Goal: Transaction & Acquisition: Purchase product/service

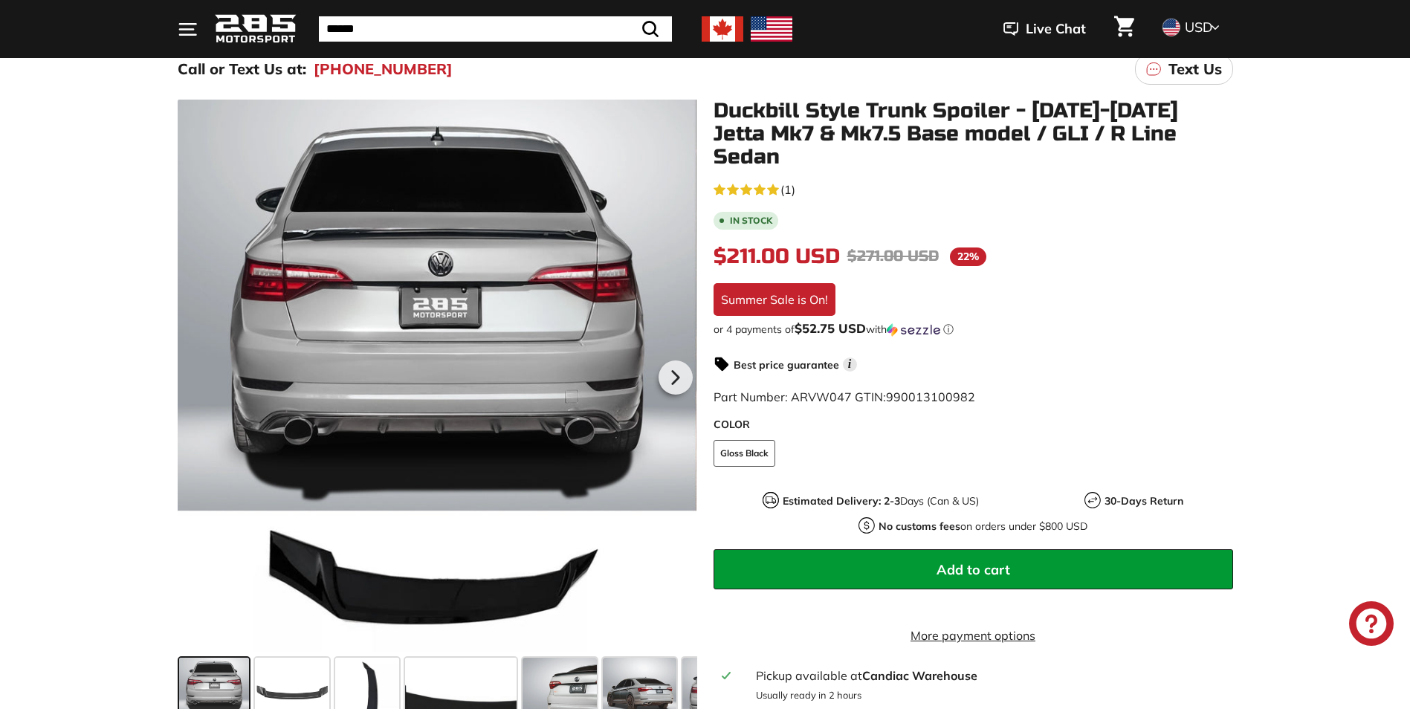
scroll to position [149, 0]
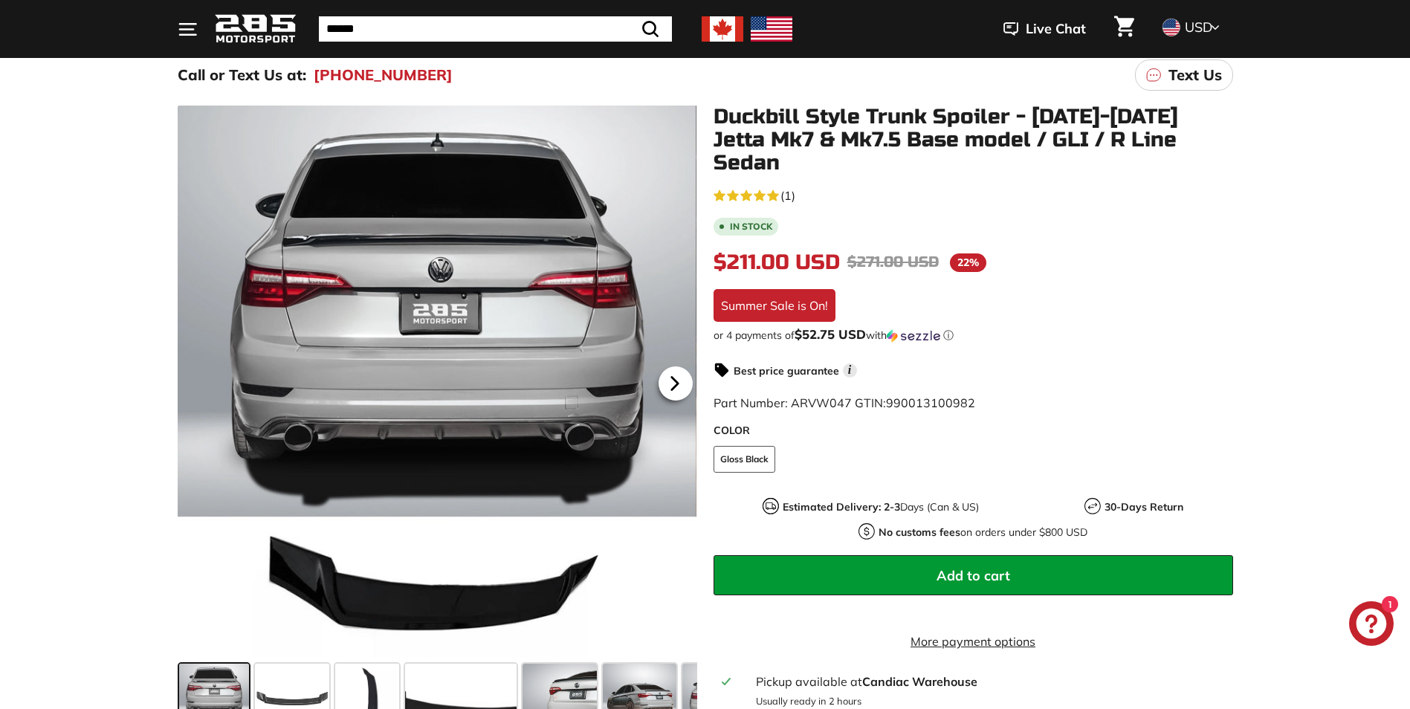
click at [683, 381] on icon at bounding box center [675, 384] width 34 height 34
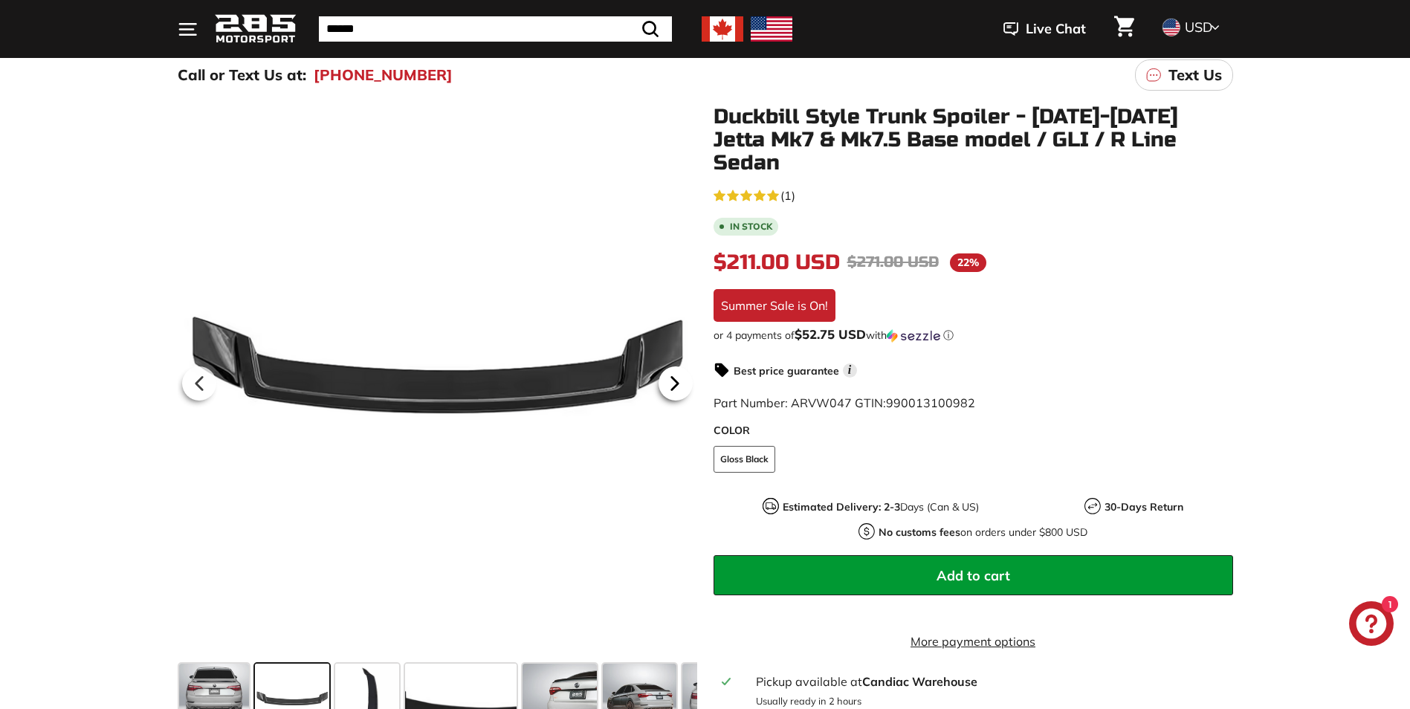
click at [683, 381] on icon at bounding box center [675, 384] width 34 height 34
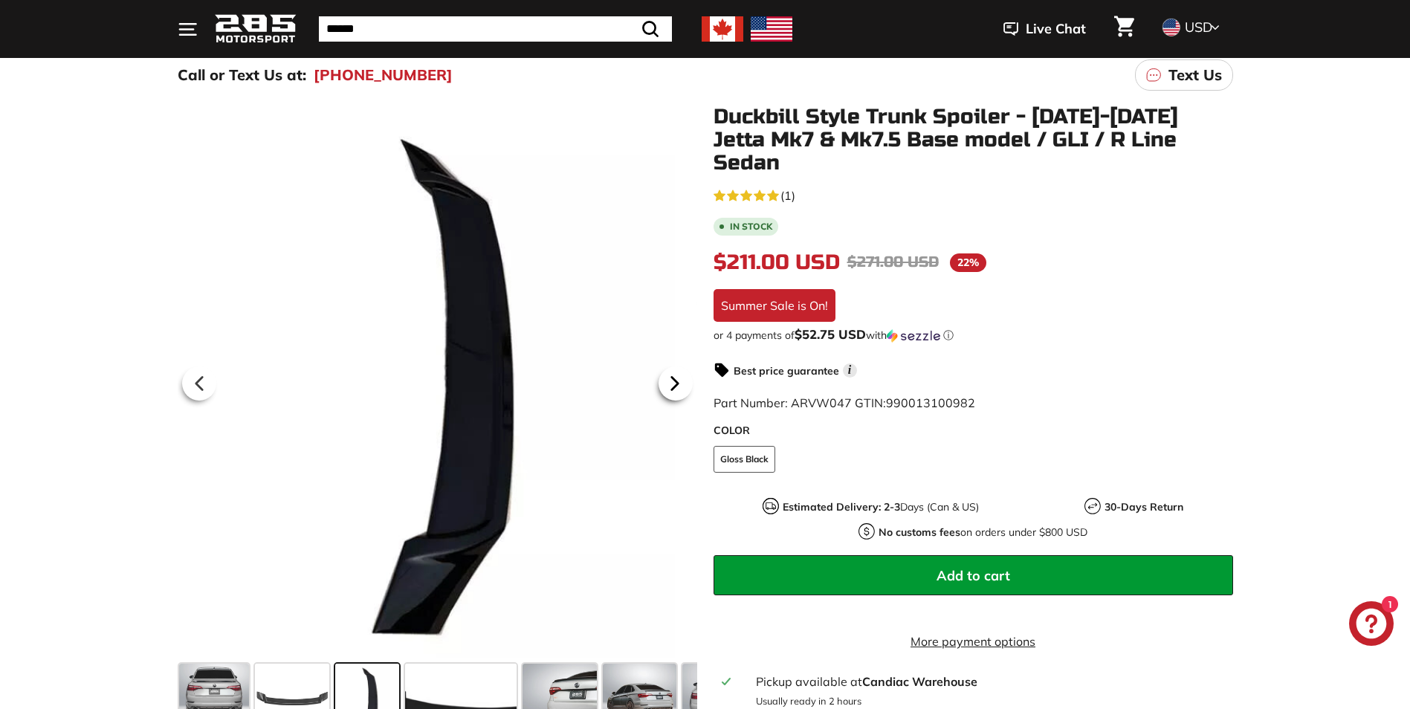
click at [683, 381] on icon at bounding box center [675, 384] width 34 height 34
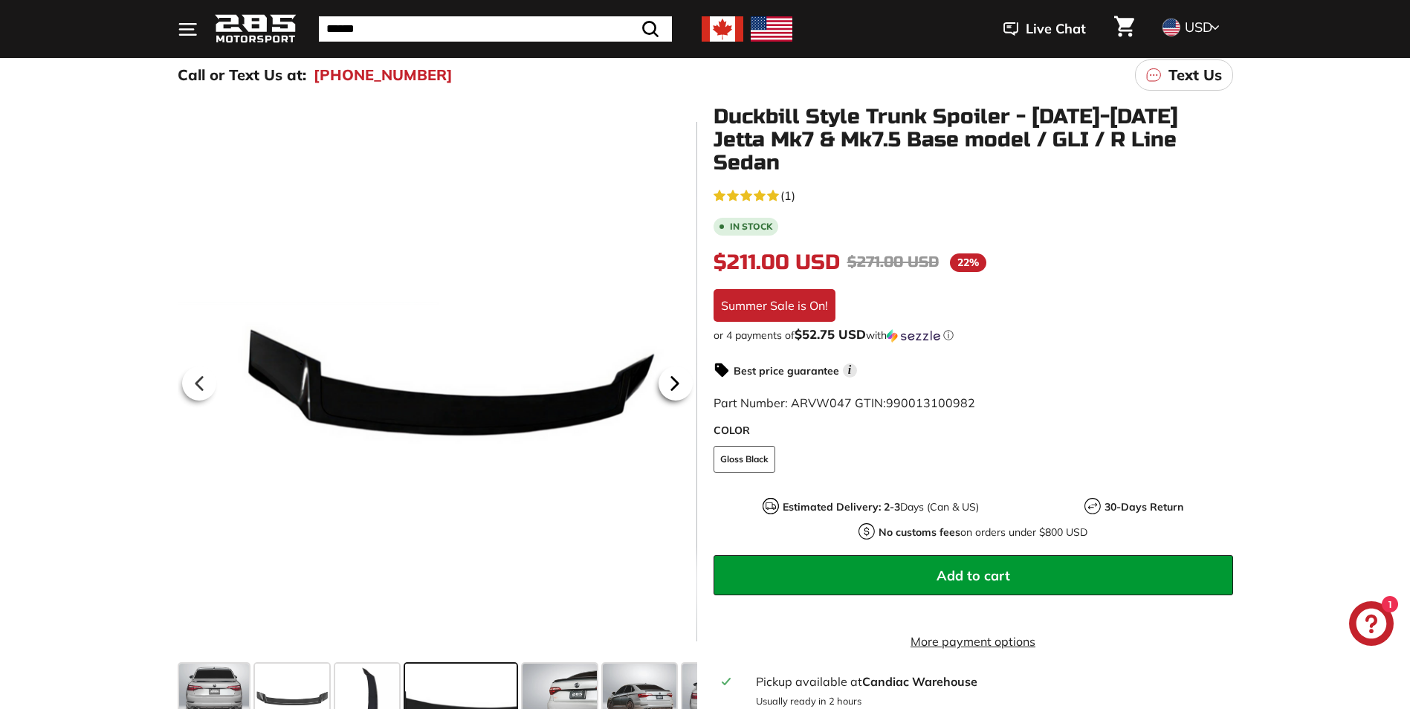
click at [683, 381] on icon at bounding box center [675, 384] width 34 height 34
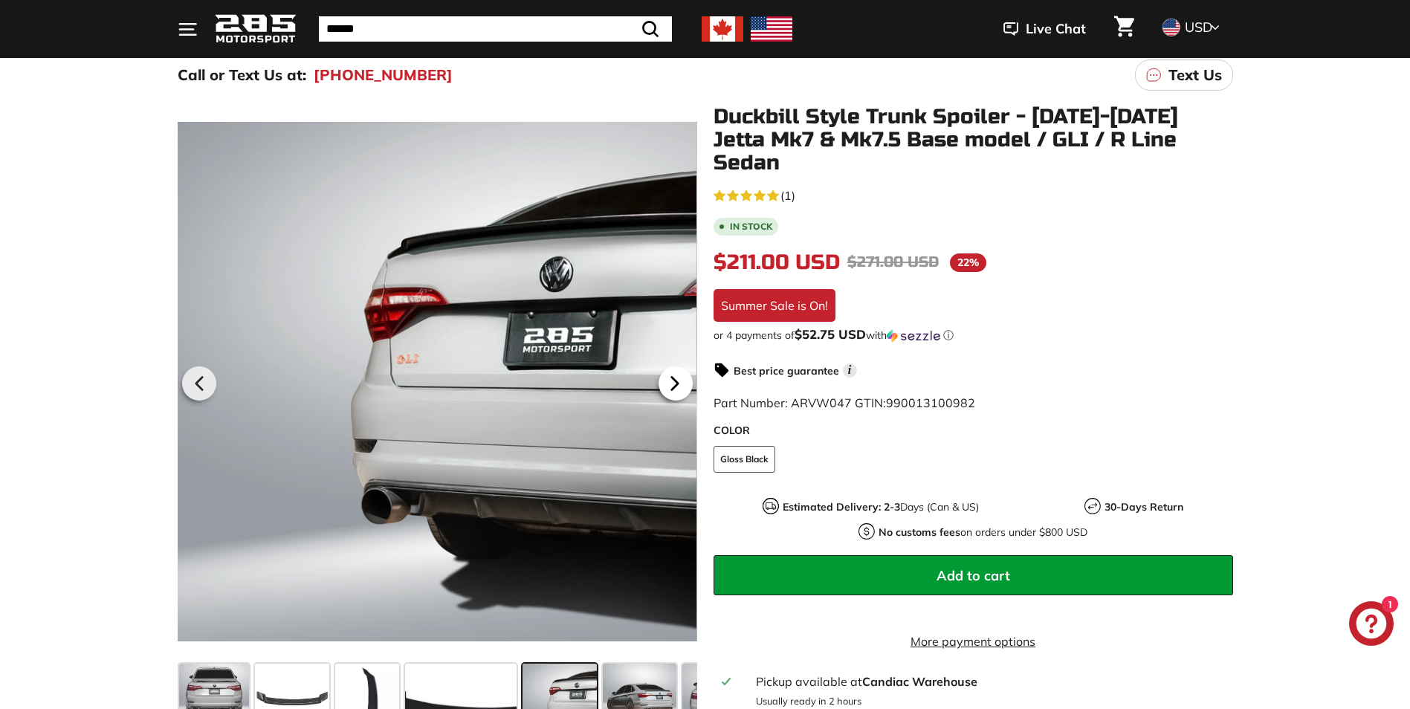
click at [683, 381] on icon at bounding box center [675, 384] width 34 height 34
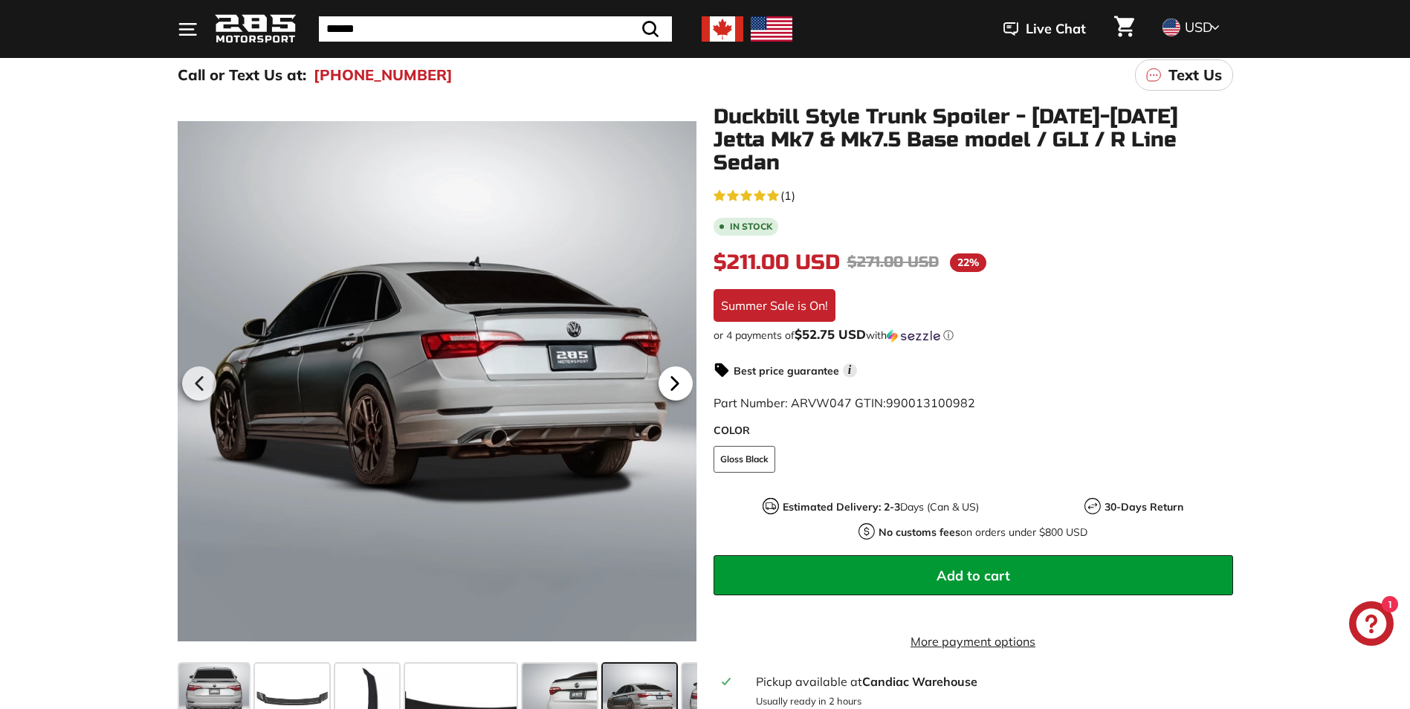
scroll to position [0, 143]
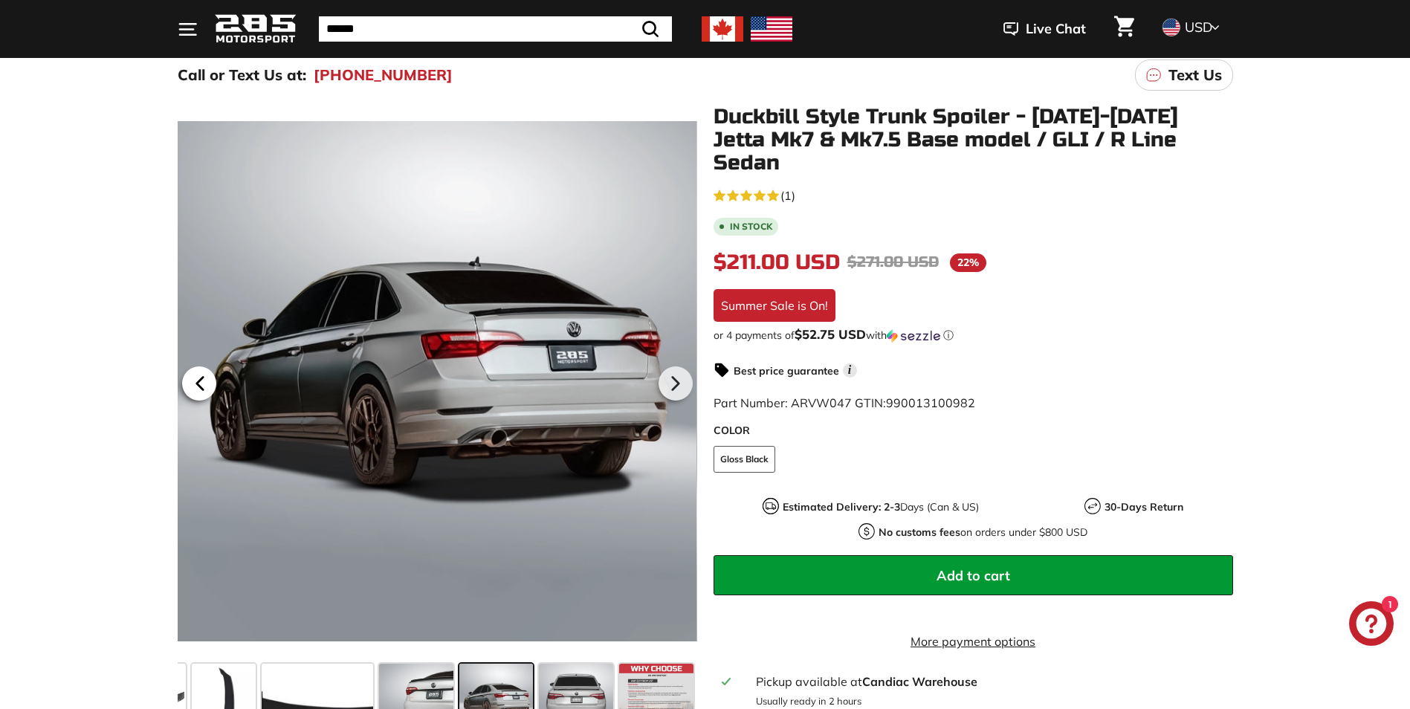
click at [208, 378] on icon at bounding box center [200, 384] width 34 height 34
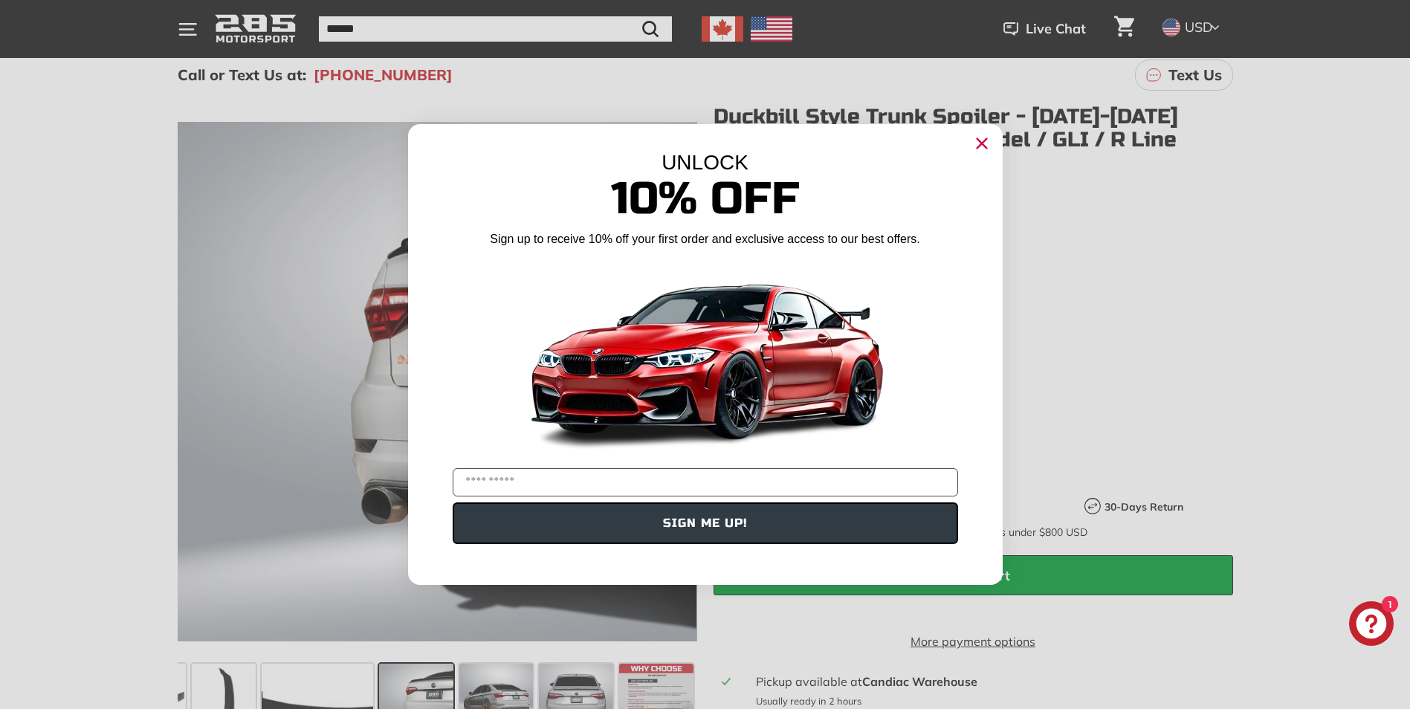
click at [976, 145] on circle "Close dialog" at bounding box center [981, 143] width 22 height 22
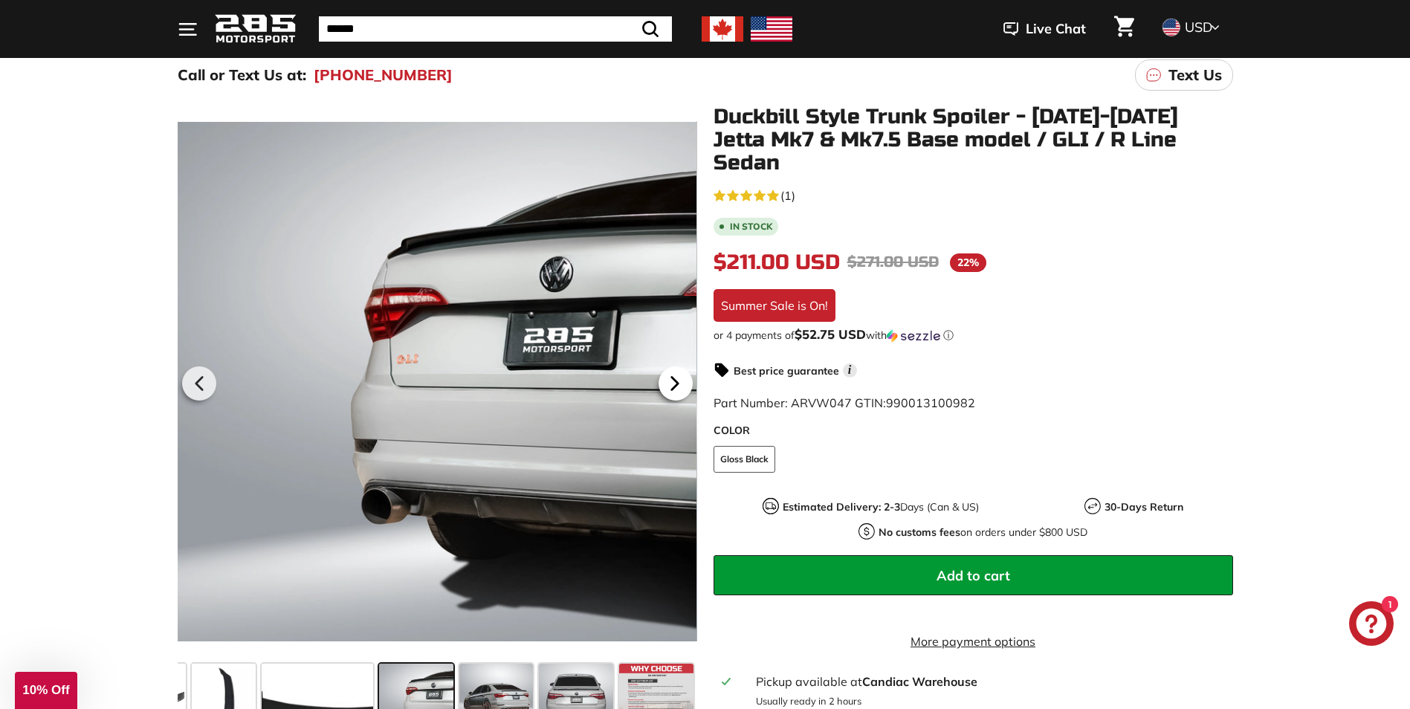
click at [677, 377] on icon at bounding box center [675, 384] width 34 height 34
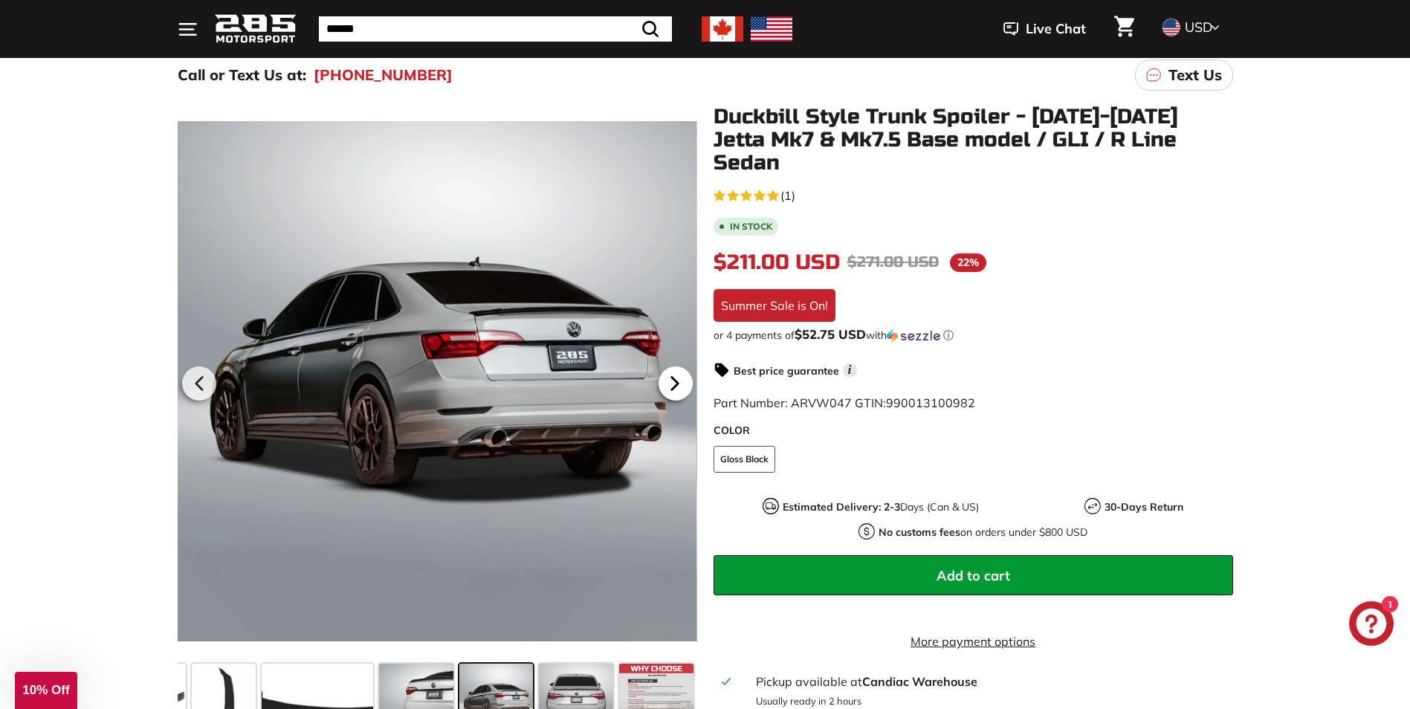
click at [677, 377] on icon at bounding box center [675, 384] width 34 height 34
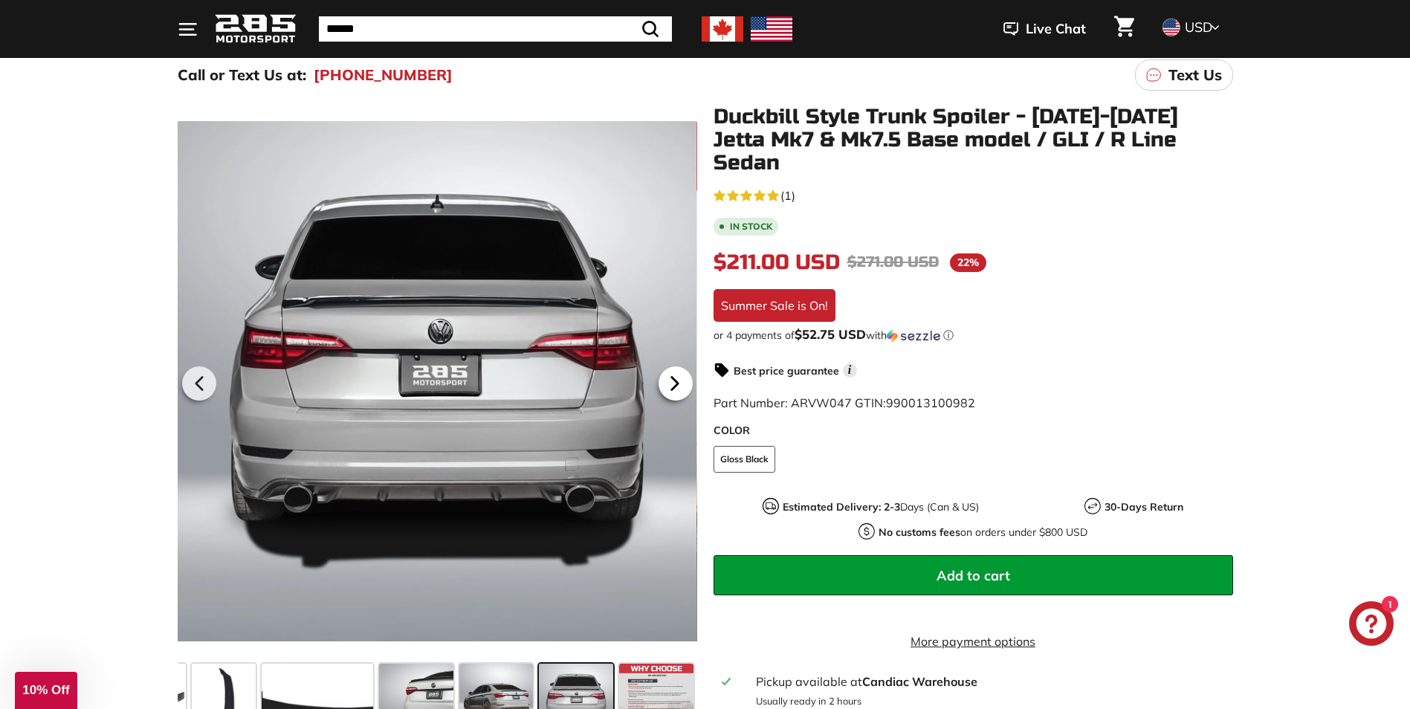
click at [677, 377] on icon at bounding box center [675, 384] width 34 height 34
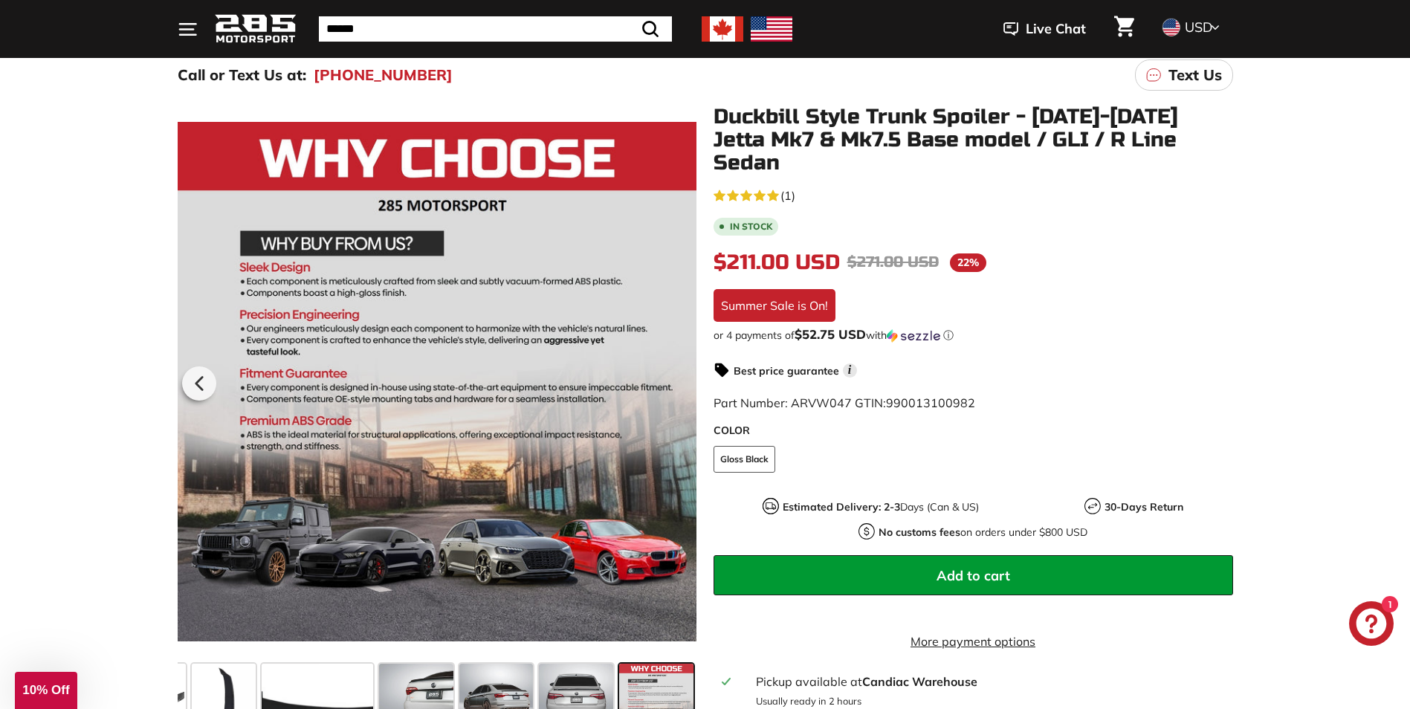
click at [677, 377] on div at bounding box center [437, 382] width 520 height 552
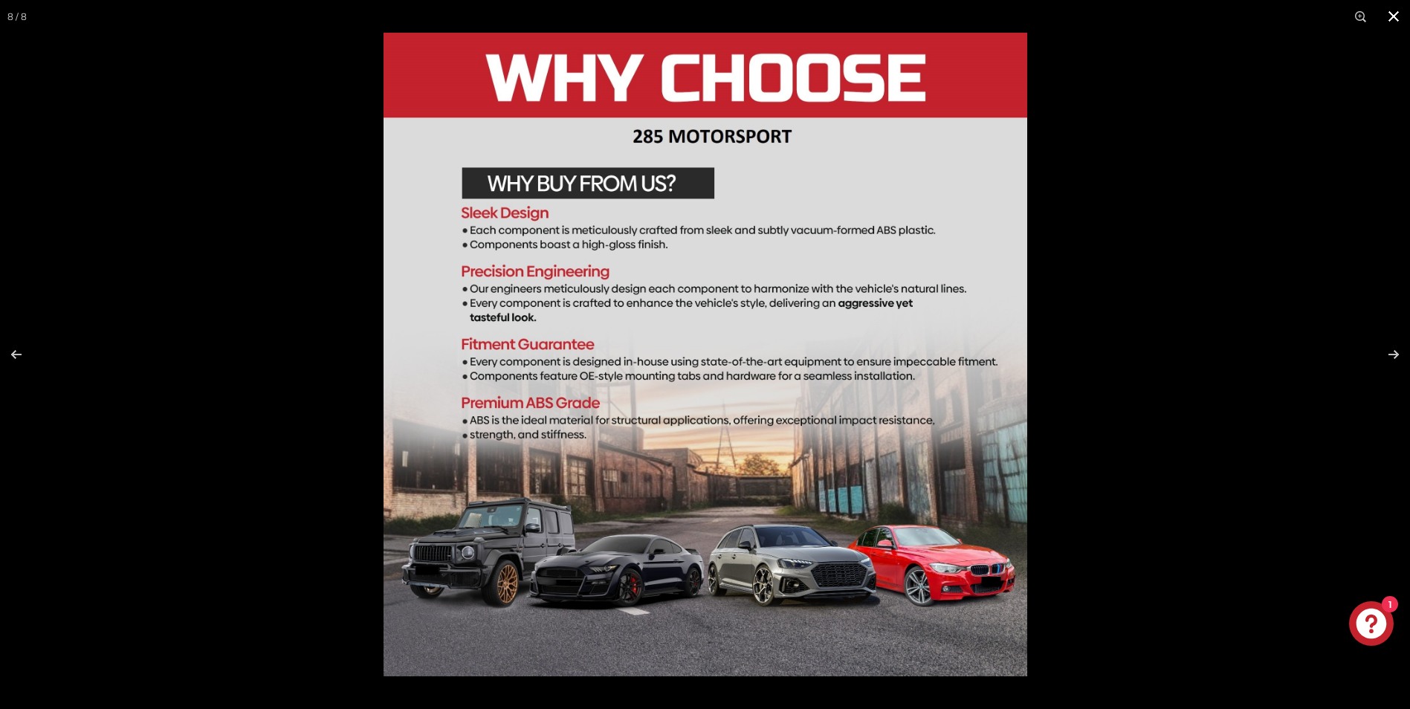
click at [1389, 22] on button at bounding box center [1394, 16] width 33 height 33
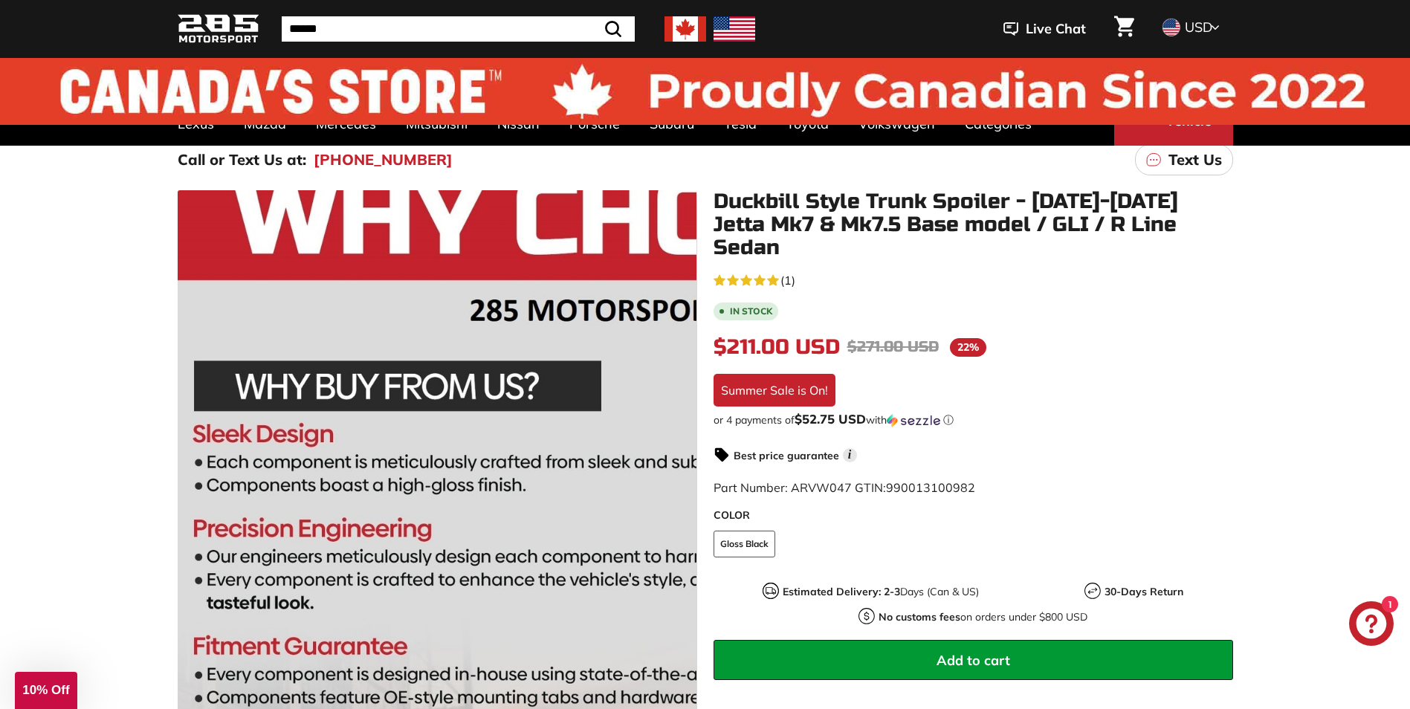
scroll to position [0, 0]
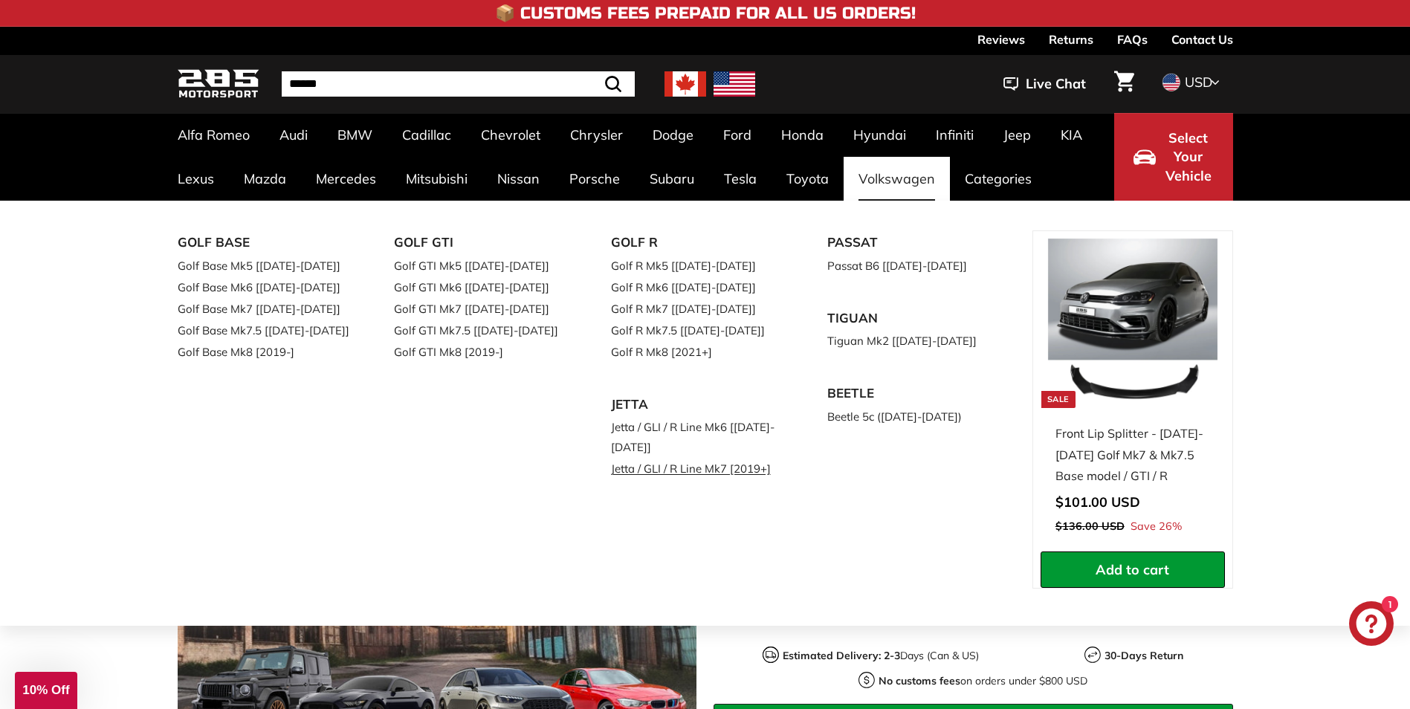
click at [756, 471] on link "Jetta / GLI / R Line Mk7 [2019+]" at bounding box center [698, 469] width 175 height 22
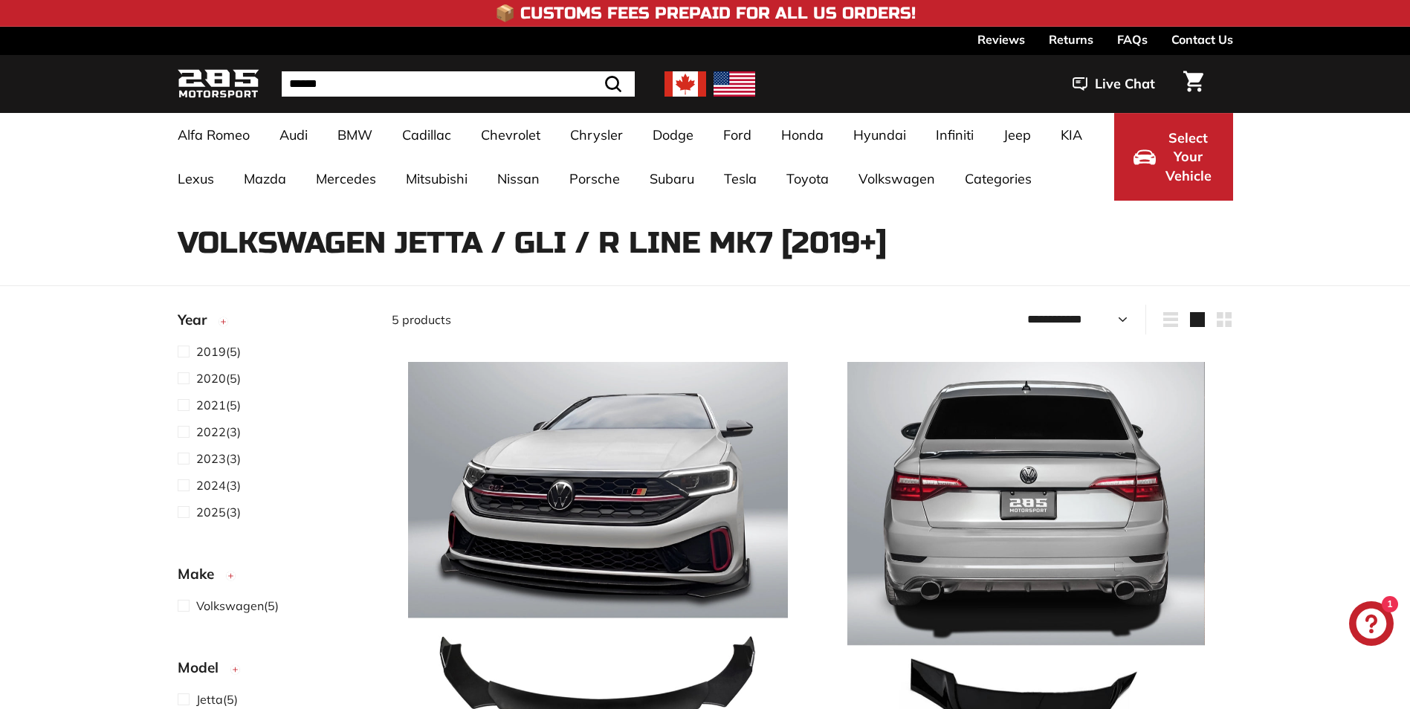
select select "**********"
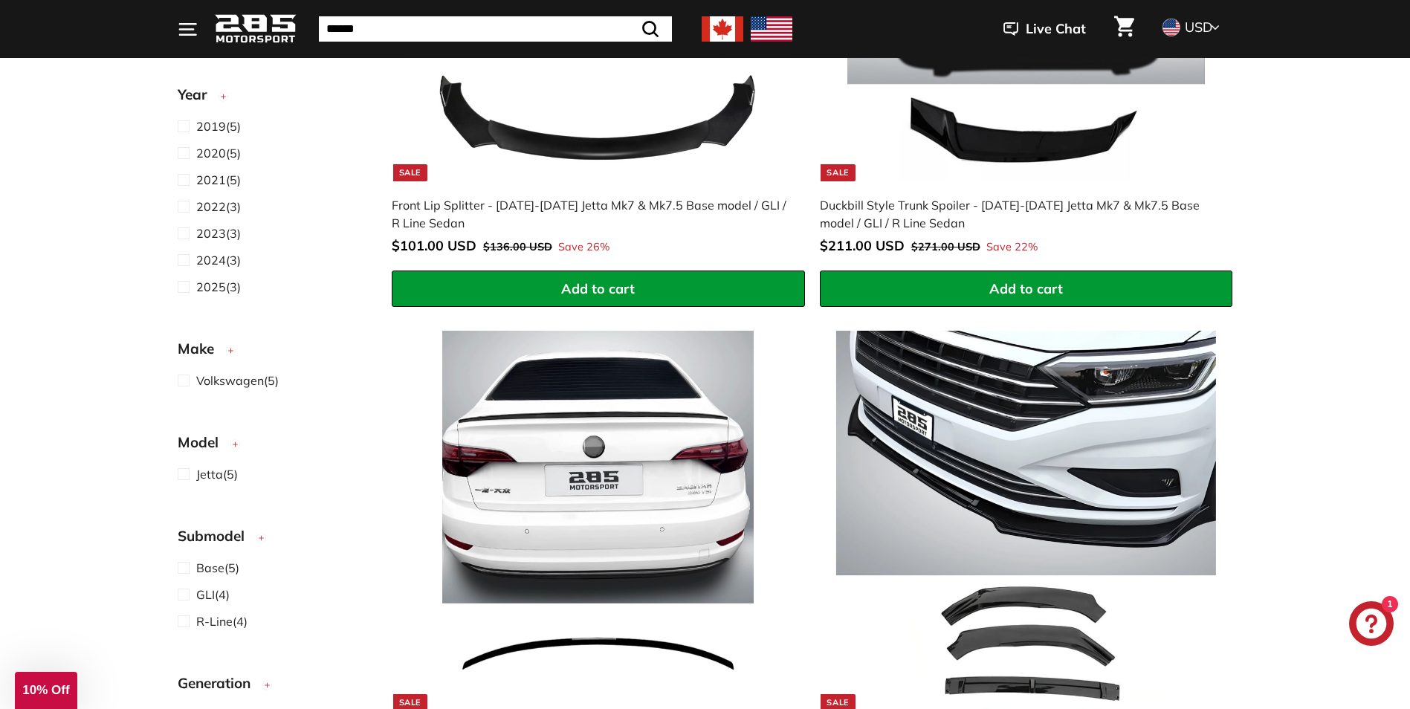
scroll to position [595, 0]
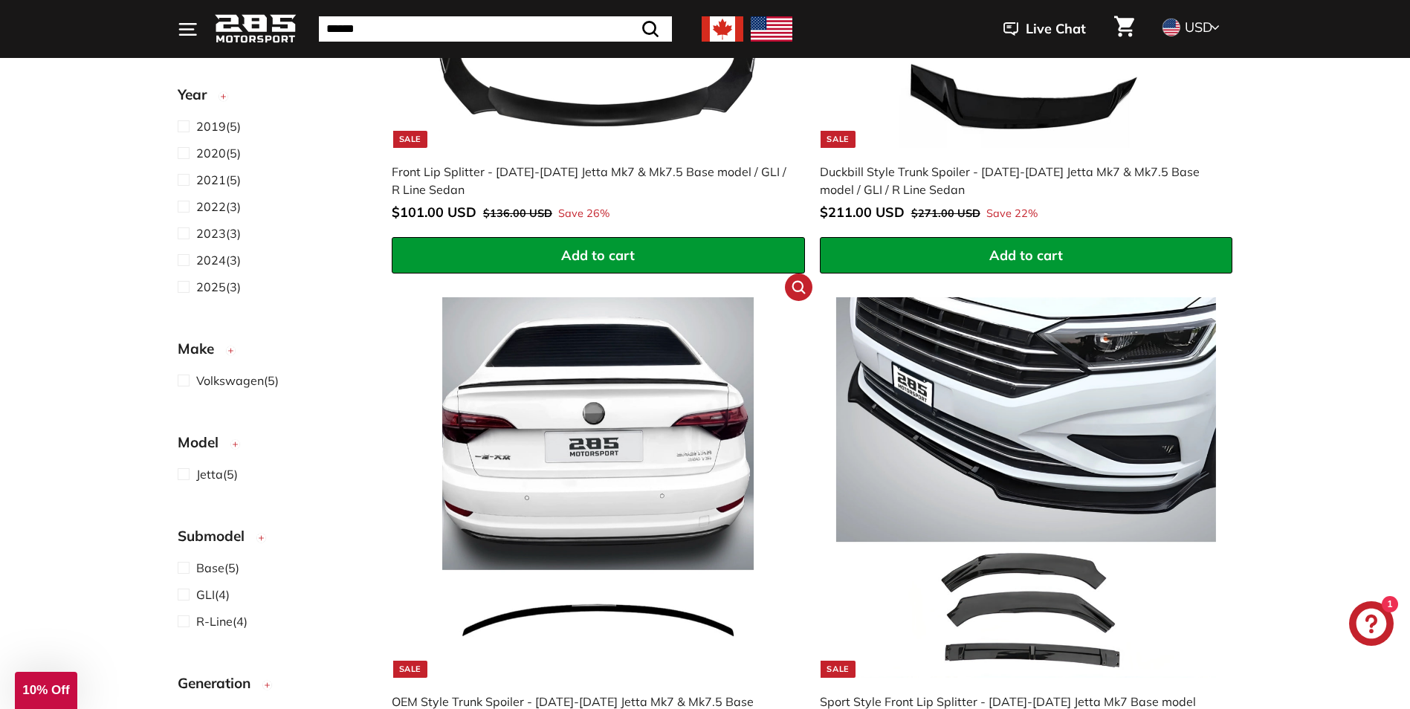
click at [661, 423] on img at bounding box center [598, 487] width 380 height 380
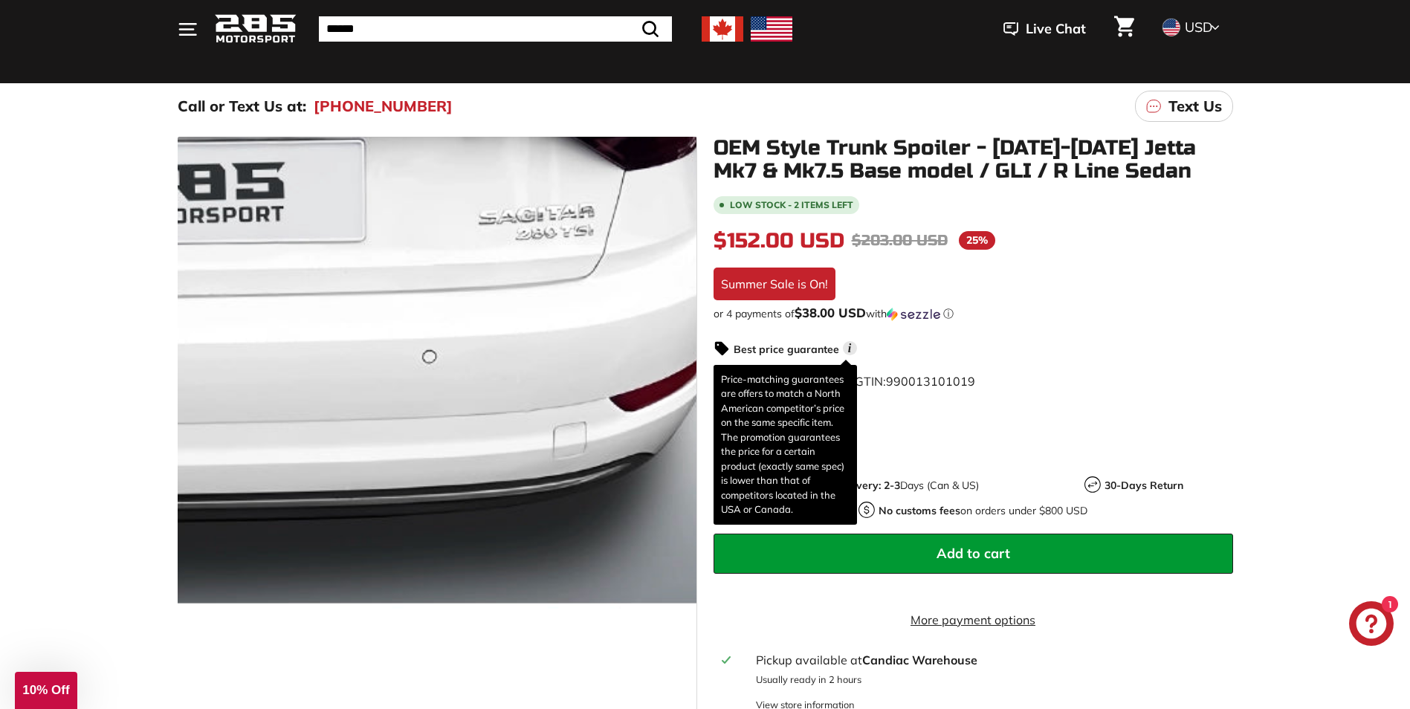
scroll to position [74, 0]
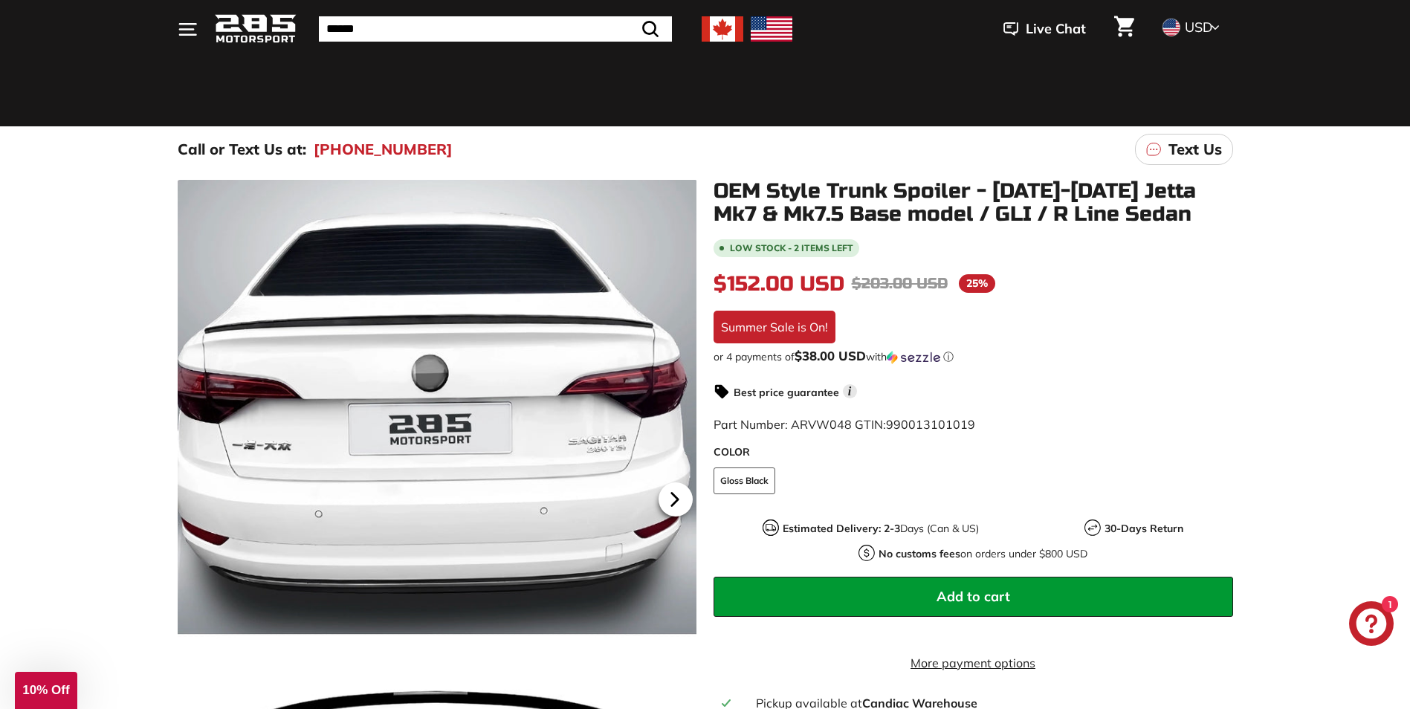
click at [678, 506] on icon at bounding box center [675, 499] width 34 height 34
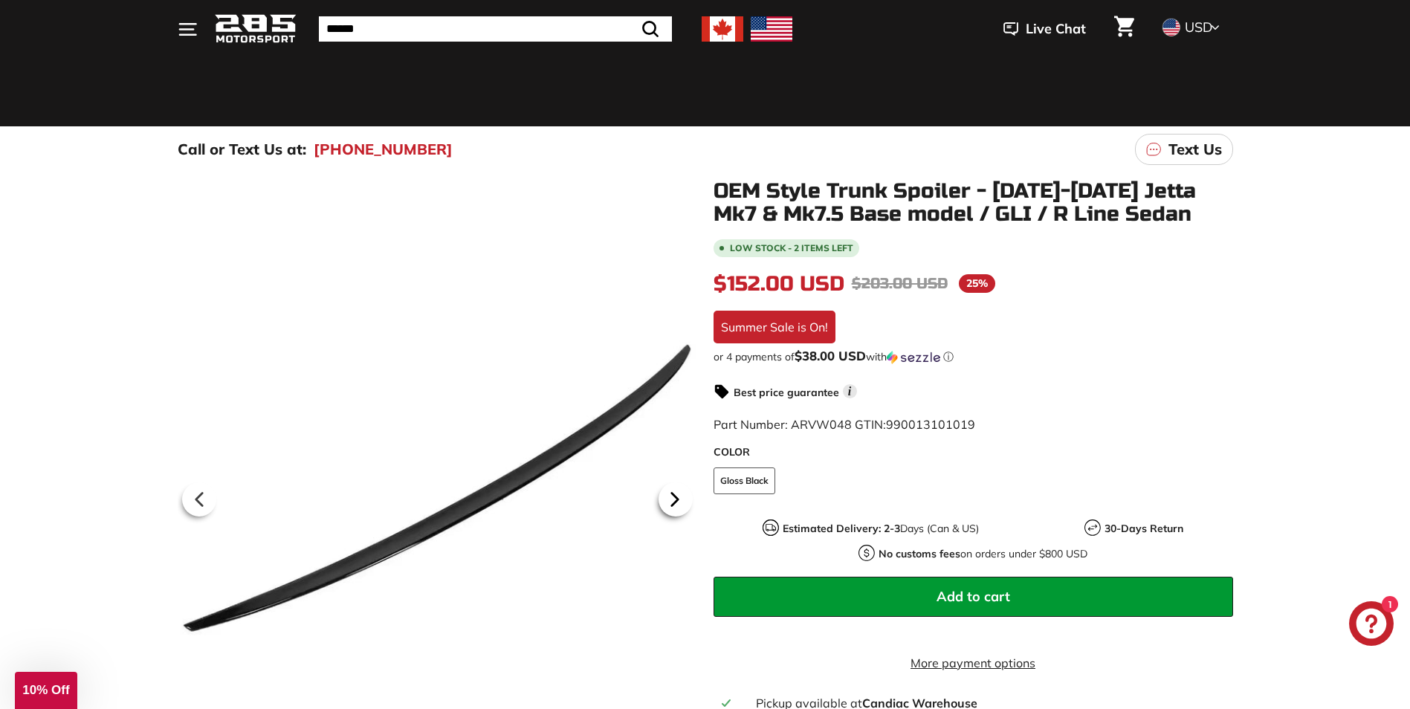
click at [678, 506] on icon at bounding box center [675, 499] width 34 height 34
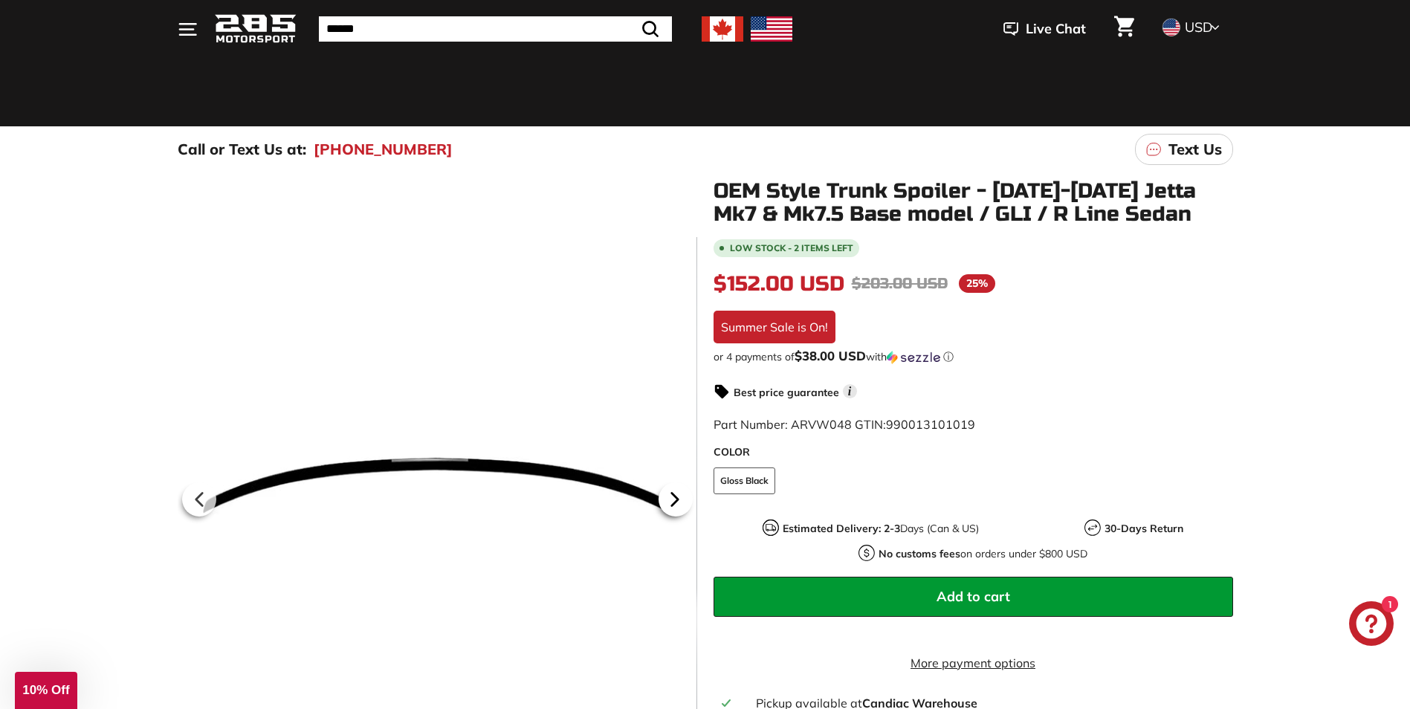
click at [678, 506] on icon at bounding box center [675, 499] width 34 height 34
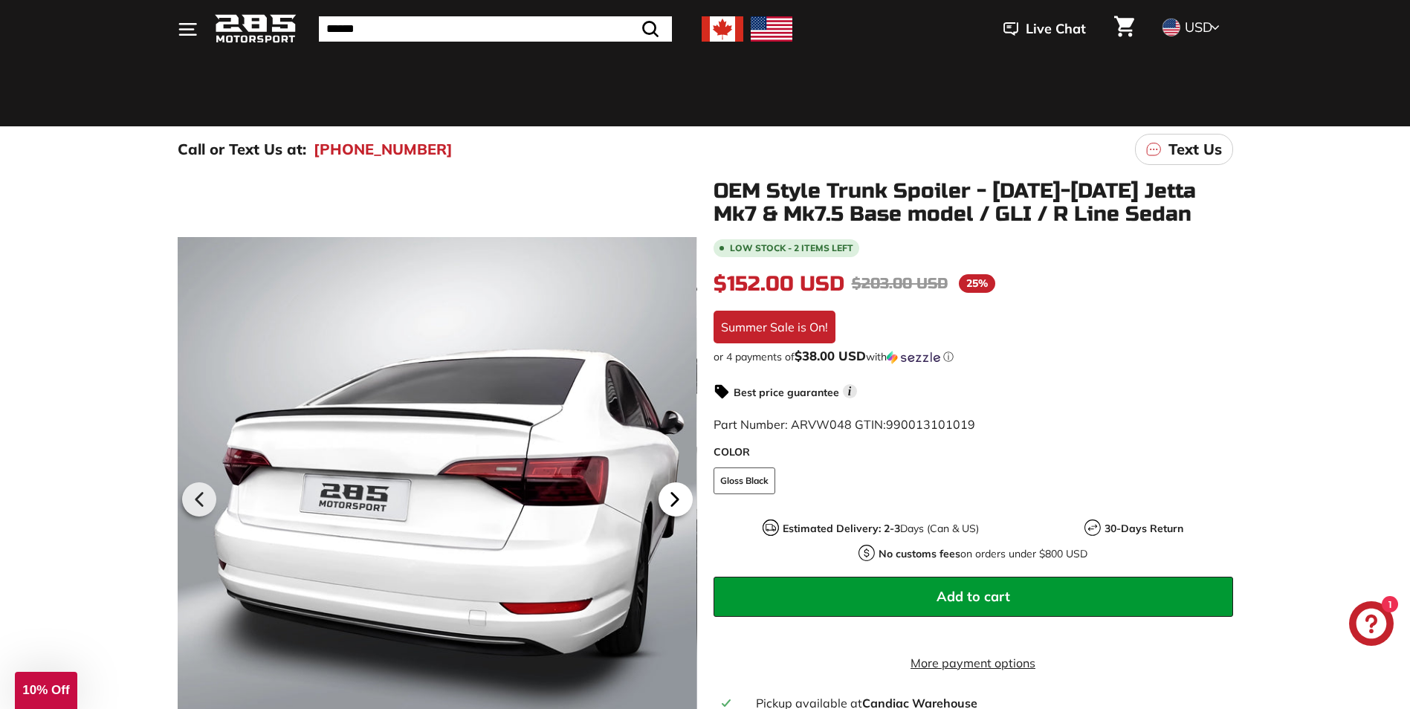
click at [678, 506] on icon at bounding box center [675, 499] width 34 height 34
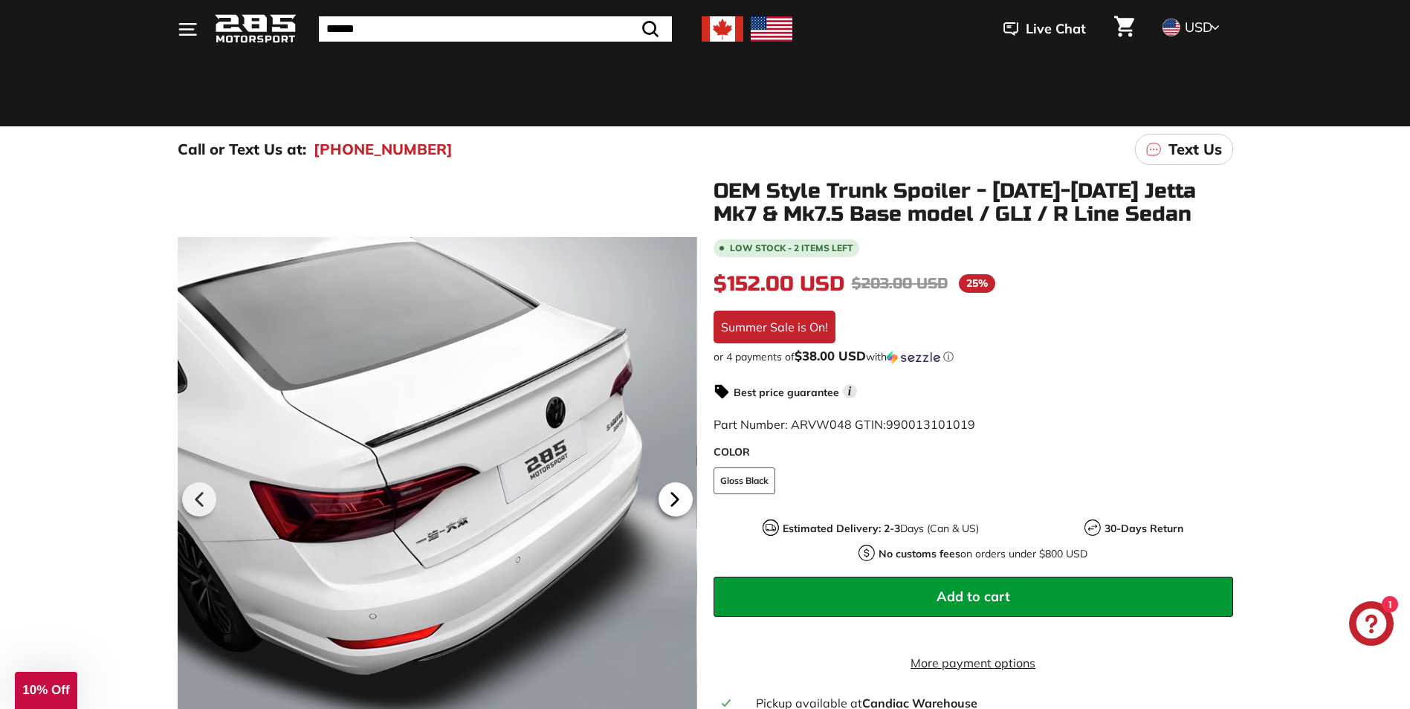
click at [678, 506] on icon at bounding box center [675, 499] width 34 height 34
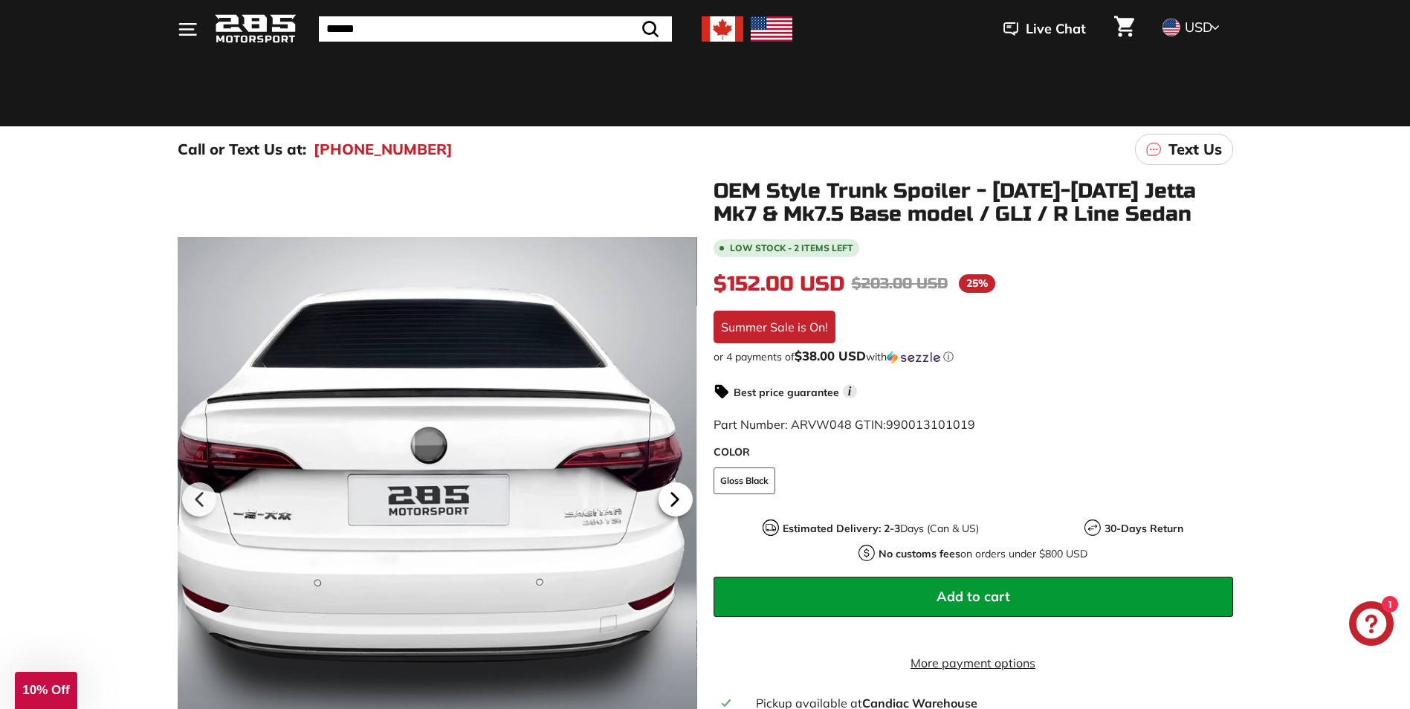
click at [678, 506] on icon at bounding box center [675, 499] width 34 height 34
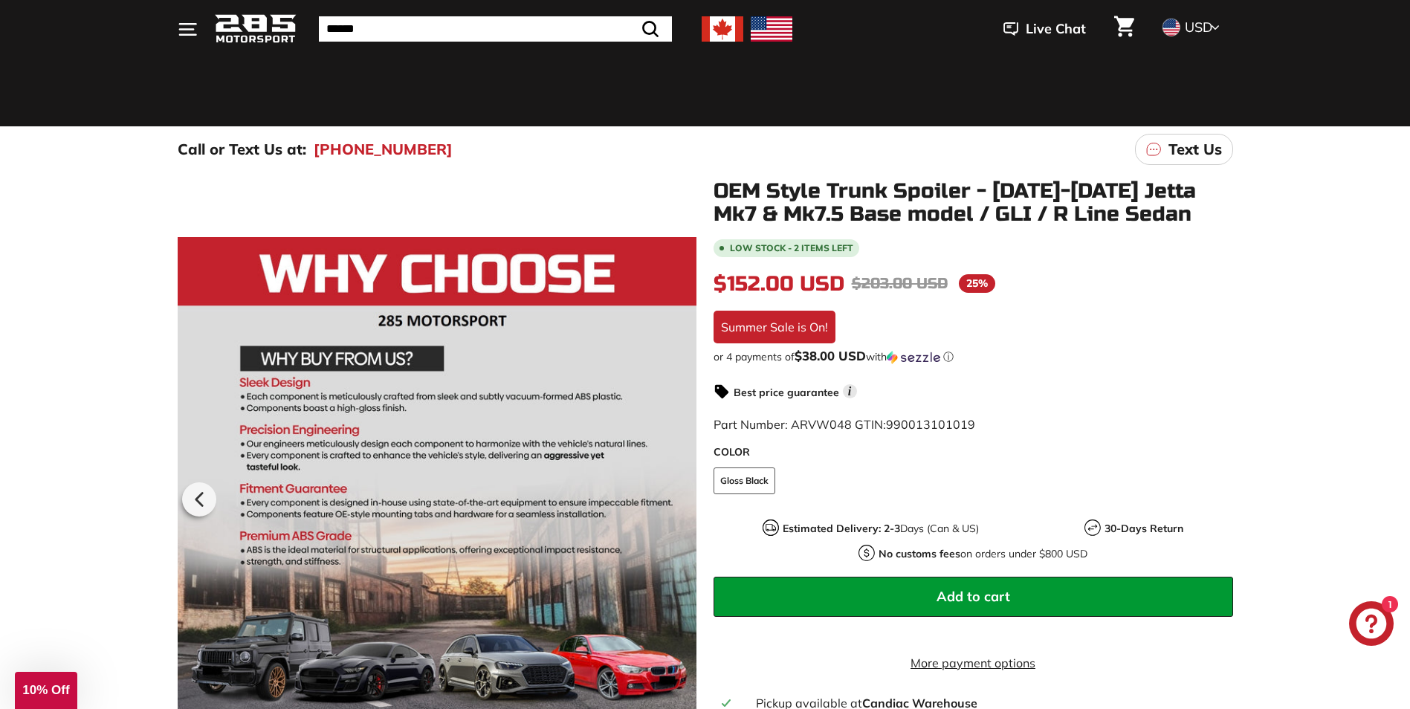
scroll to position [0, 28]
click at [678, 506] on div at bounding box center [437, 497] width 520 height 634
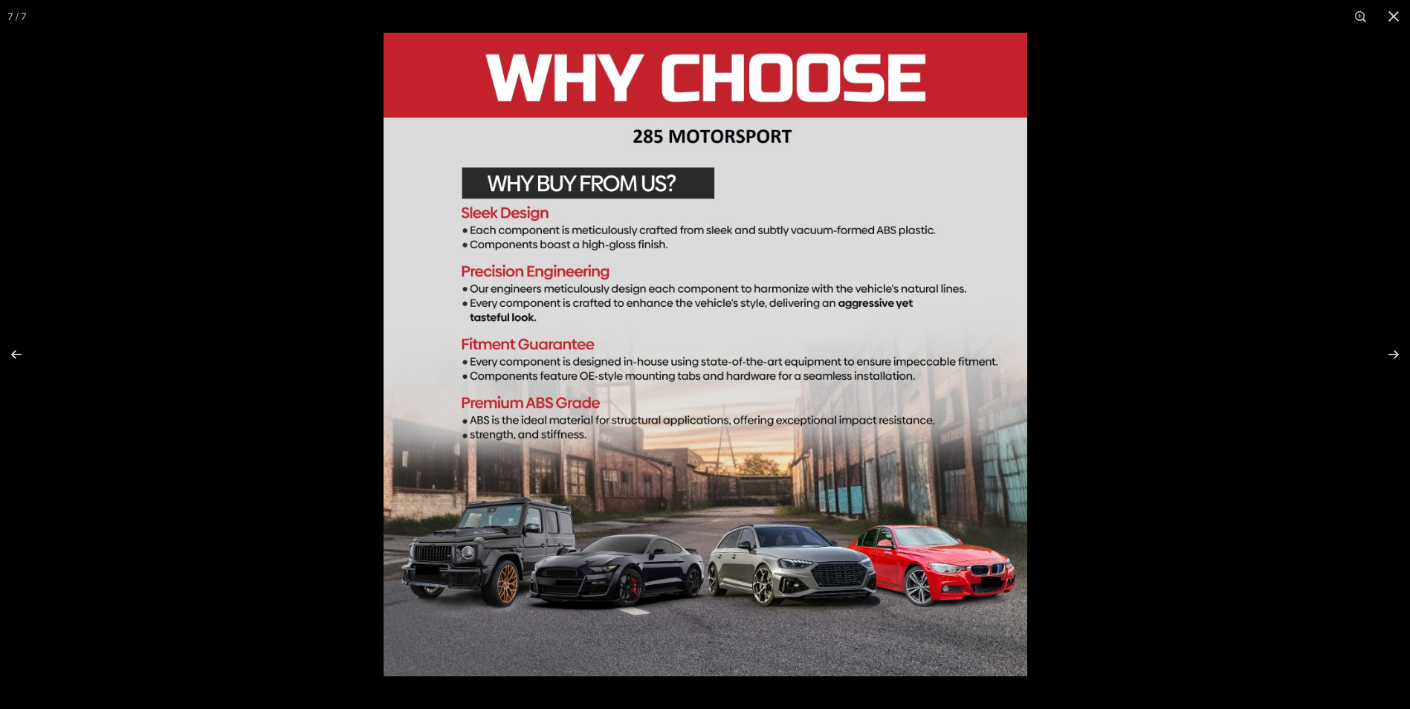
click at [678, 506] on img at bounding box center [706, 355] width 644 height 644
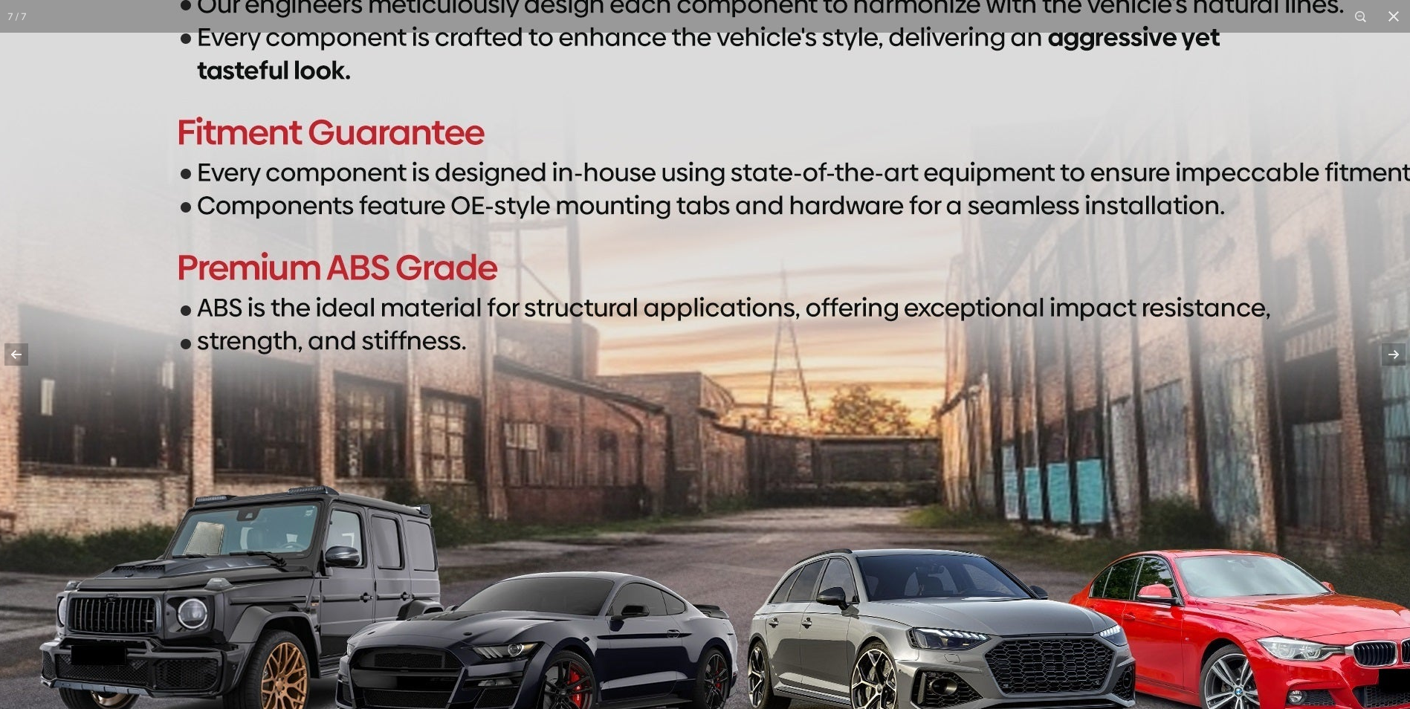
click at [720, 506] on img at bounding box center [741, 156] width 1487 height 1487
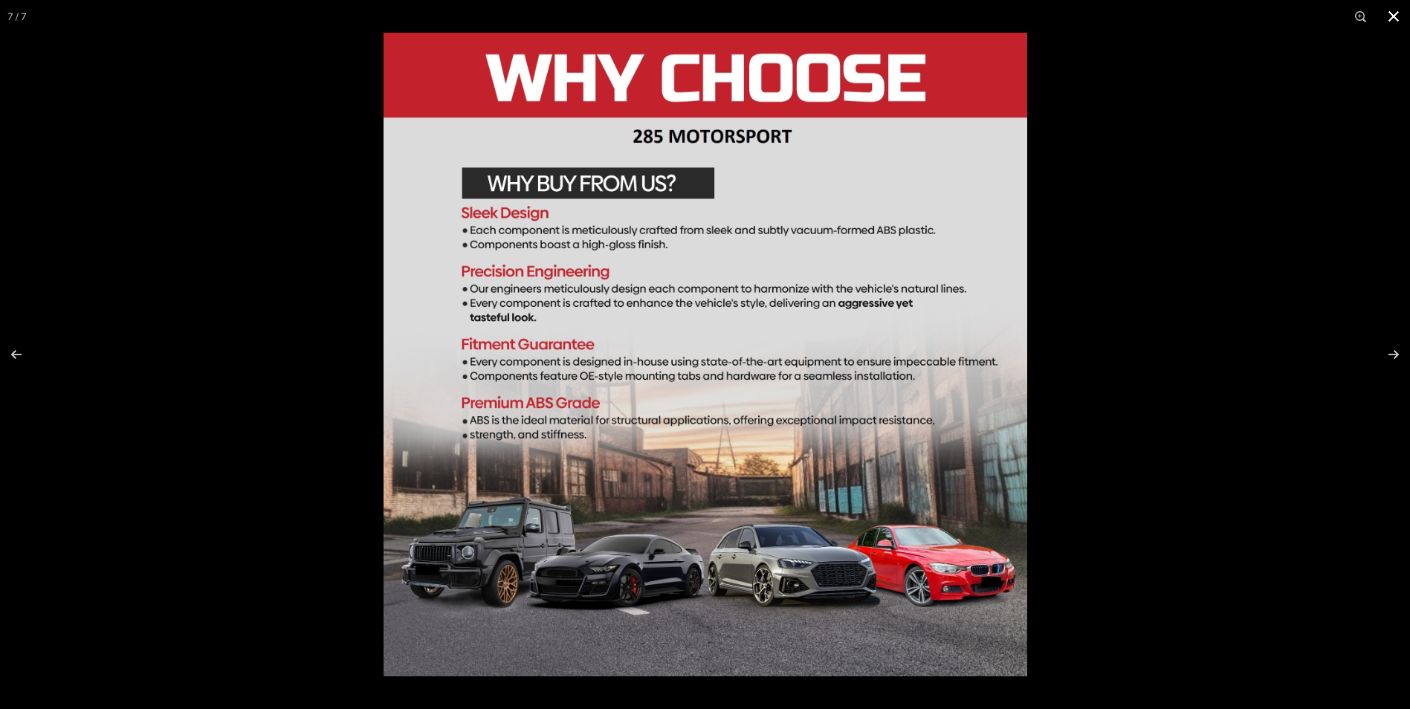
click at [1386, 21] on button at bounding box center [1394, 16] width 33 height 33
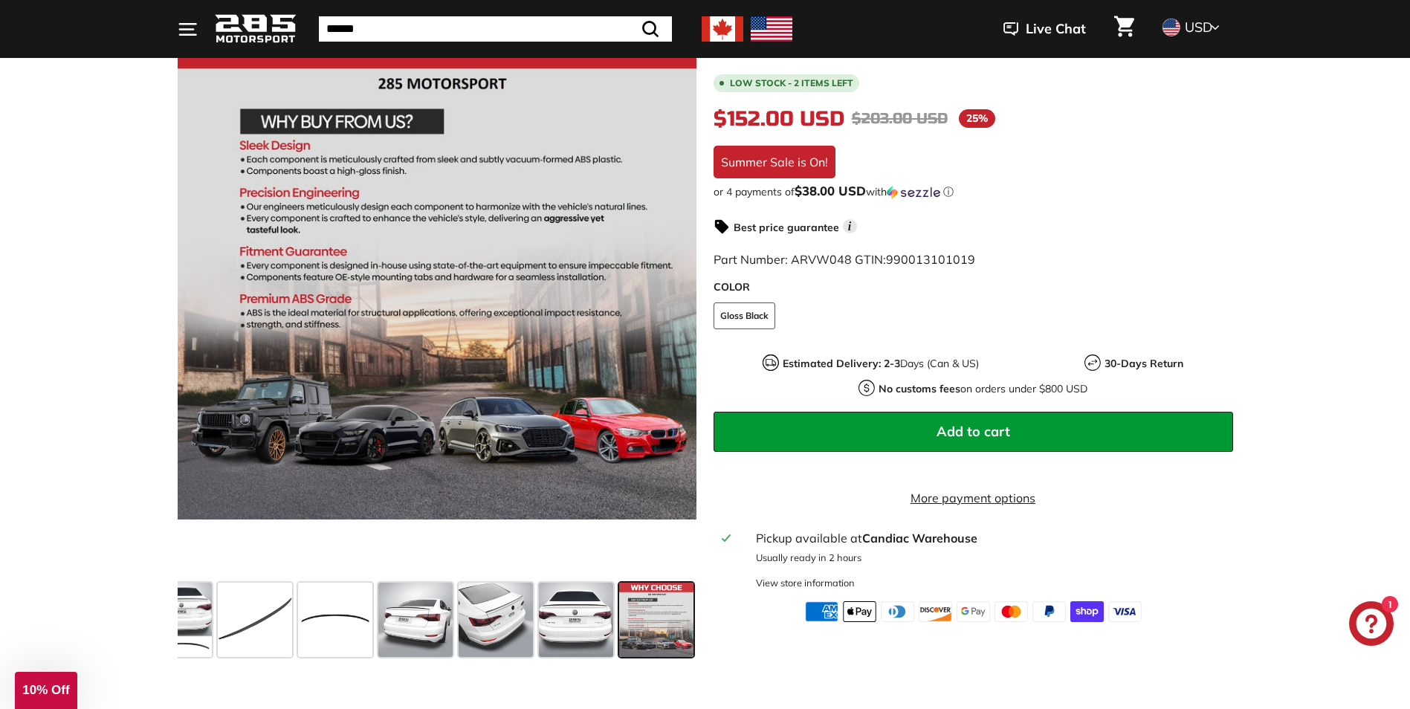
scroll to position [595, 0]
